Goal: Task Accomplishment & Management: Manage account settings

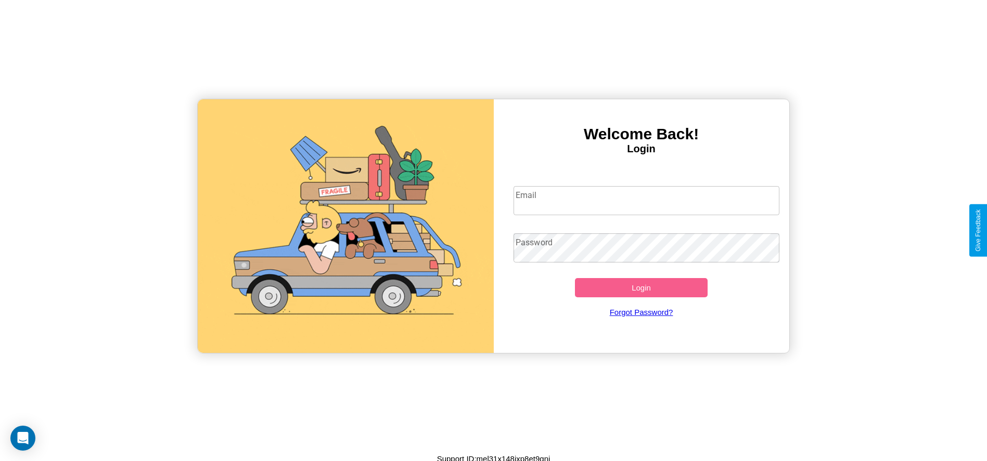
click at [646, 200] on input "Email" at bounding box center [646, 200] width 266 height 29
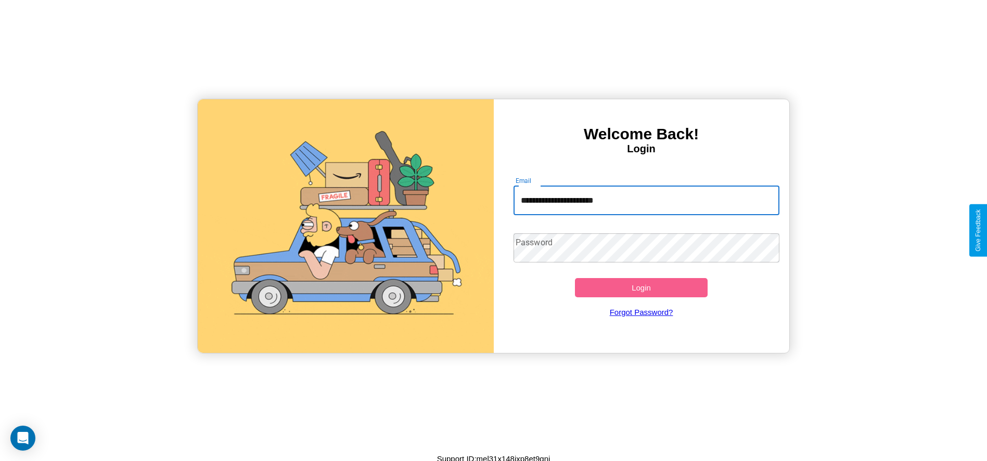
type input "**********"
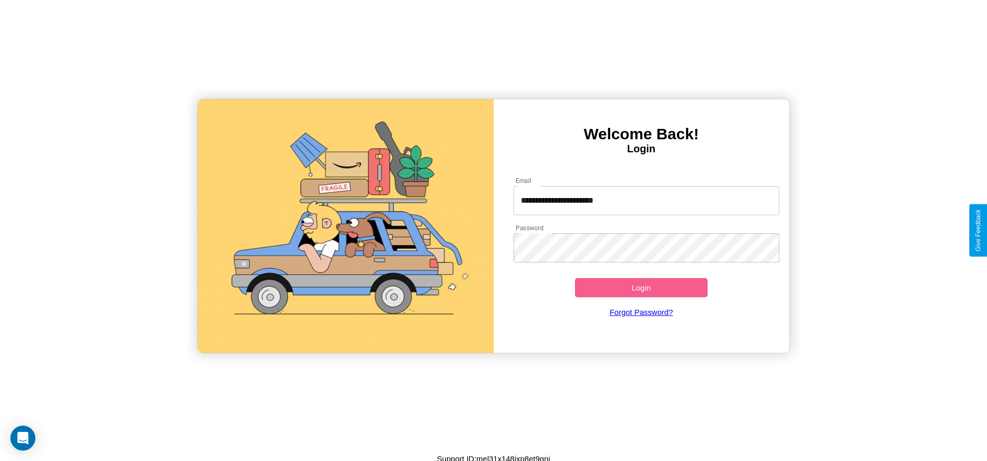
click at [641, 288] on button "Login" at bounding box center [641, 287] width 133 height 19
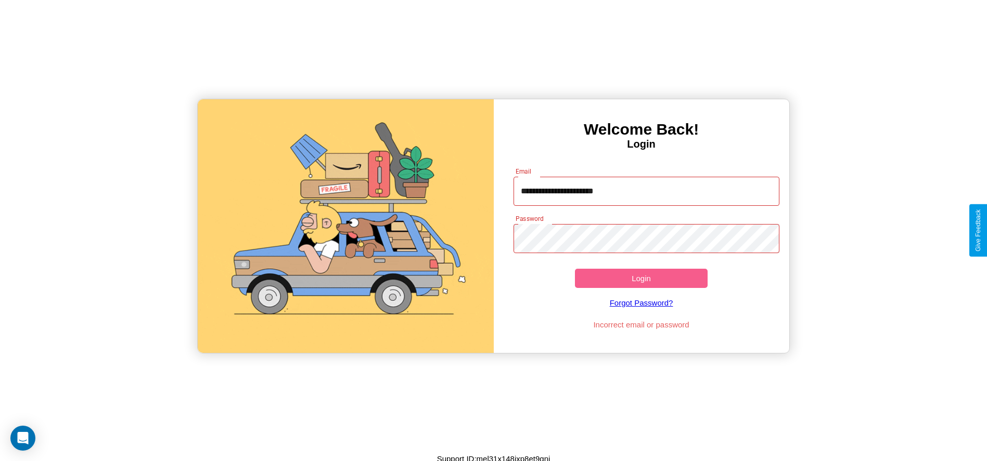
click at [641, 278] on button "Login" at bounding box center [641, 278] width 133 height 19
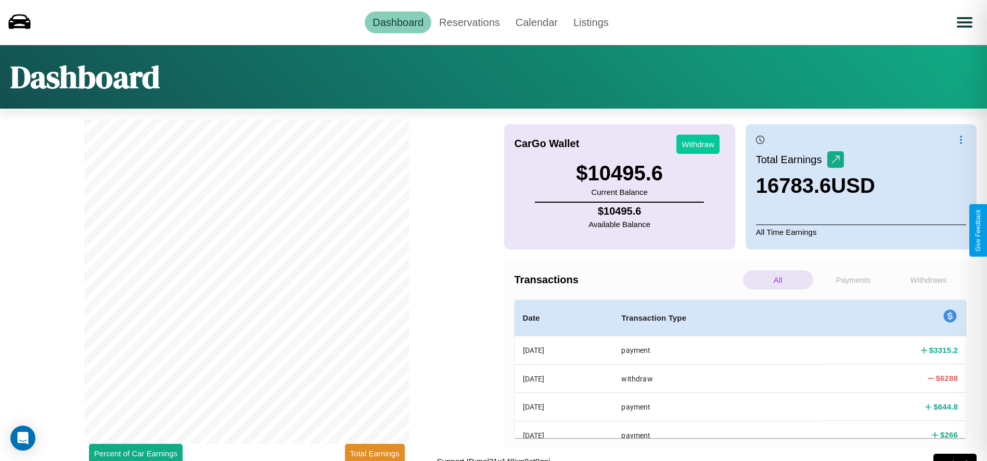
click at [697, 144] on button "Withdraw" at bounding box center [697, 144] width 43 height 19
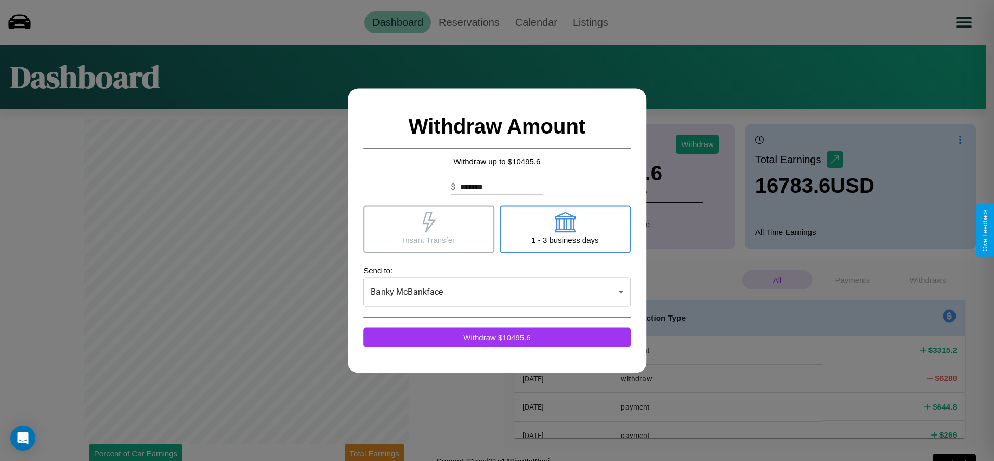
click at [429, 229] on icon at bounding box center [429, 222] width 21 height 21
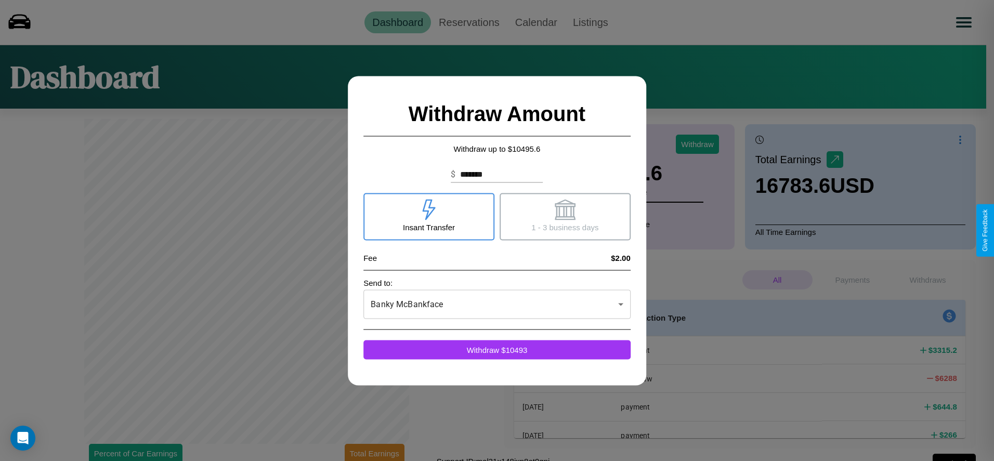
click at [565, 216] on icon at bounding box center [565, 209] width 21 height 21
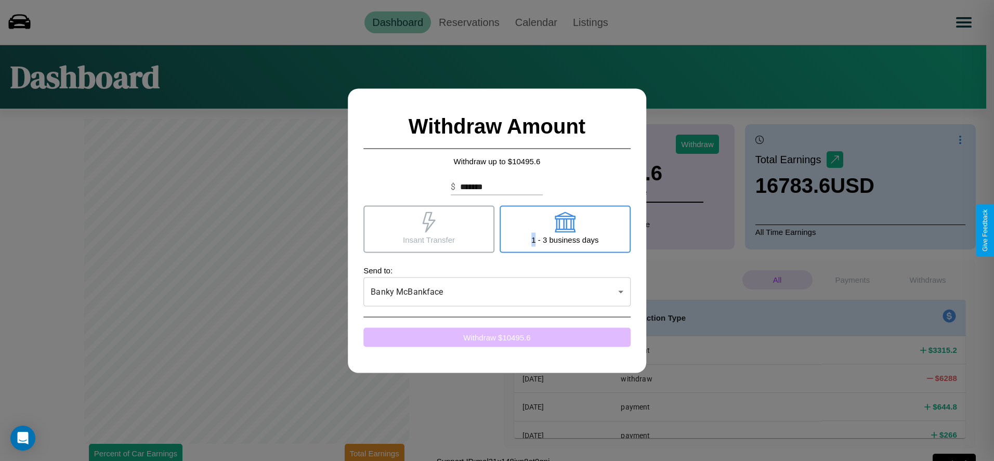
click at [497, 337] on button "Withdraw $ 10495.6" at bounding box center [497, 337] width 267 height 19
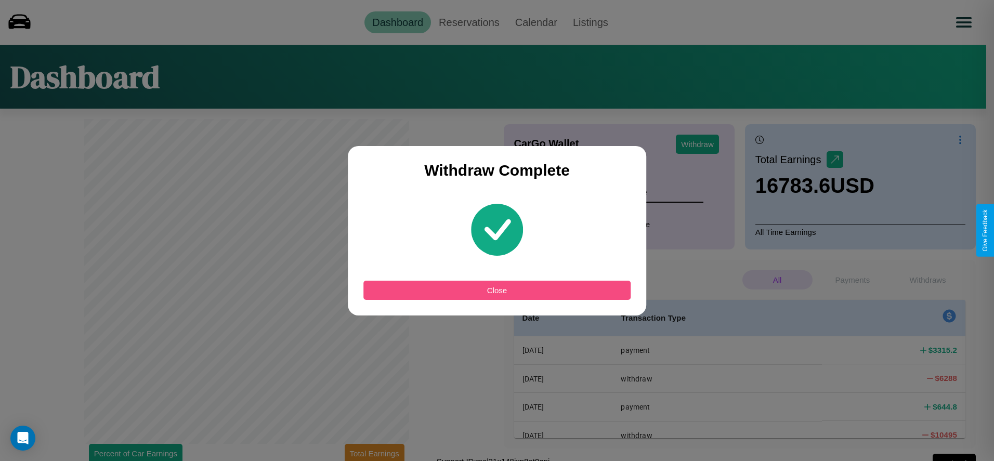
click at [497, 290] on button "Close" at bounding box center [497, 290] width 267 height 19
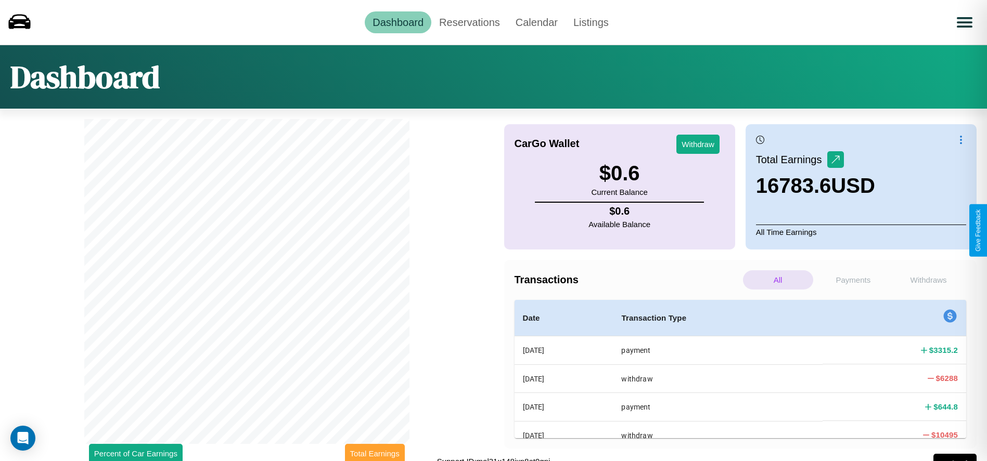
click at [374, 452] on button "Total Earnings" at bounding box center [375, 453] width 60 height 19
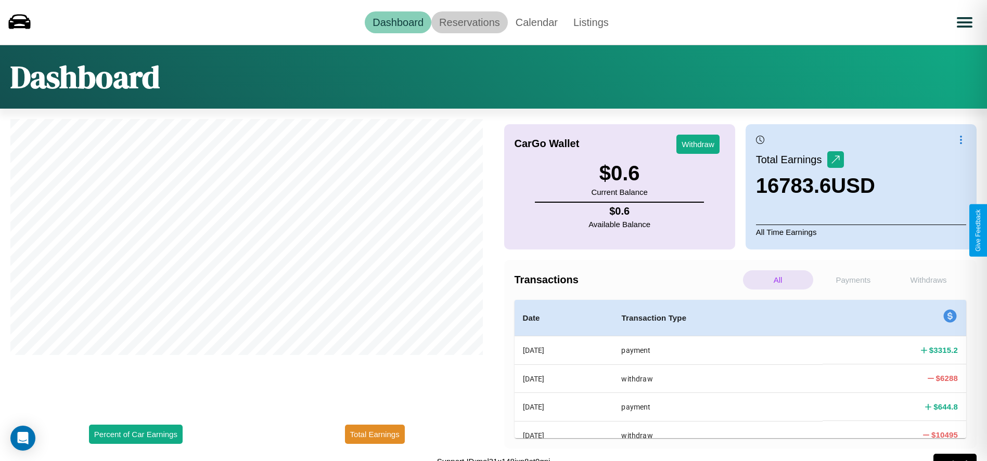
click at [469, 22] on link "Reservations" at bounding box center [469, 22] width 76 height 22
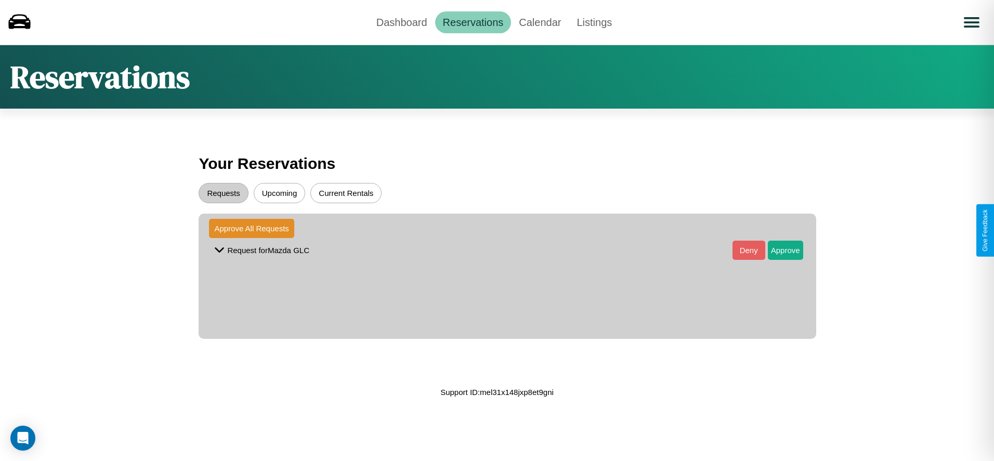
click at [279, 193] on button "Upcoming" at bounding box center [280, 193] width 52 height 20
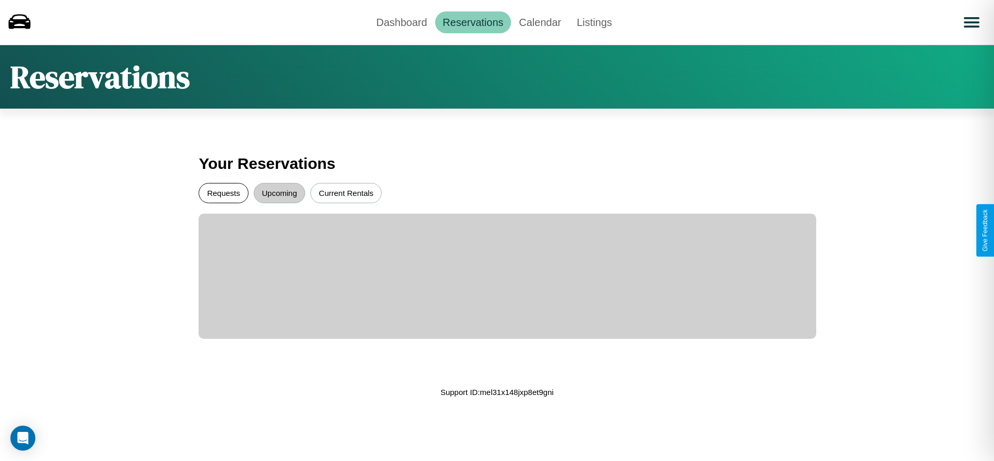
click at [224, 193] on button "Requests" at bounding box center [223, 193] width 49 height 20
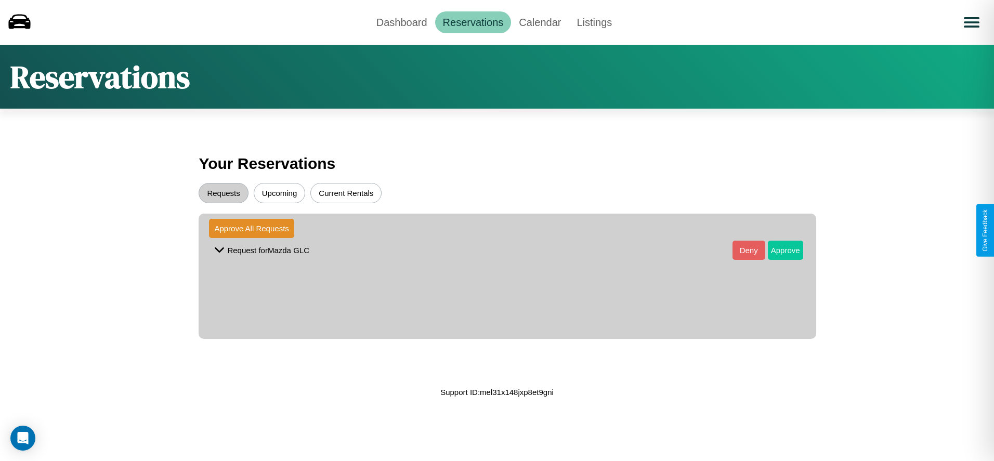
click at [778, 250] on button "Approve" at bounding box center [785, 250] width 35 height 19
